Goal: Information Seeking & Learning: Learn about a topic

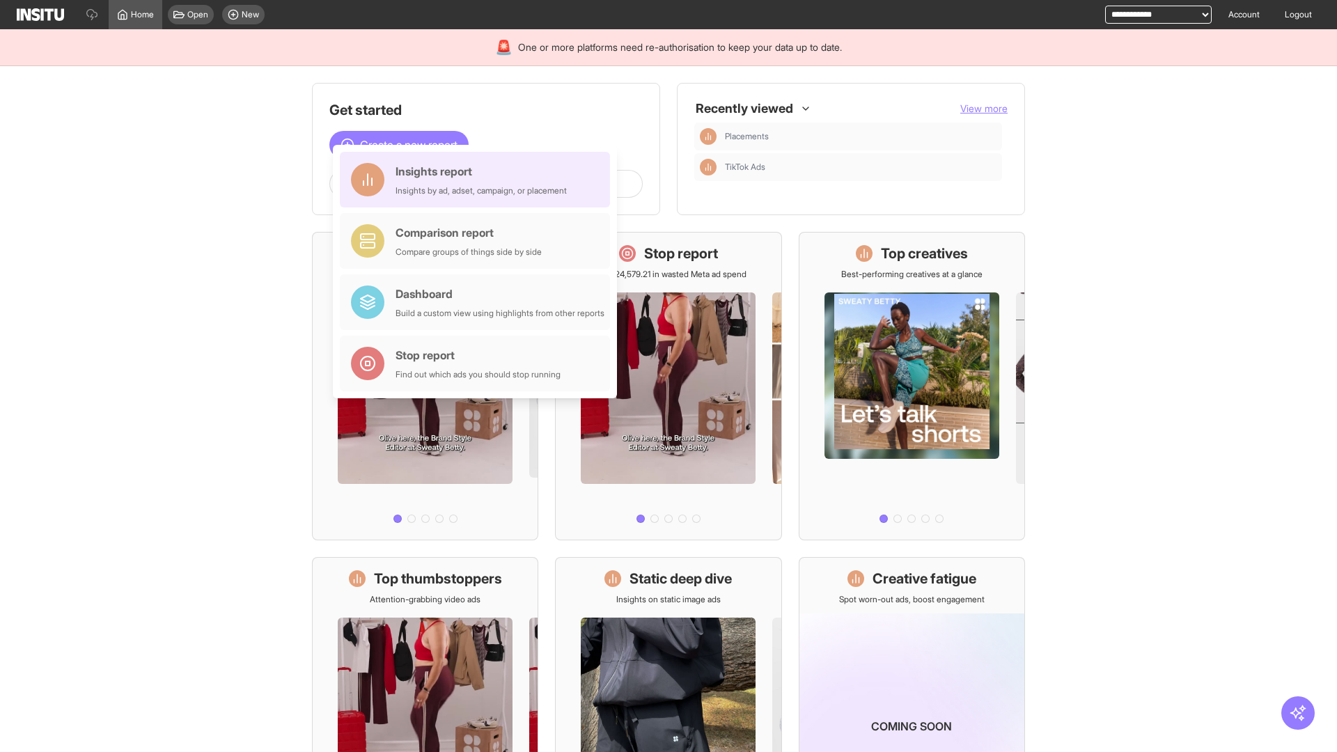
click at [478, 180] on div "Insights report Insights by ad, adset, campaign, or placement" at bounding box center [480, 179] width 171 height 33
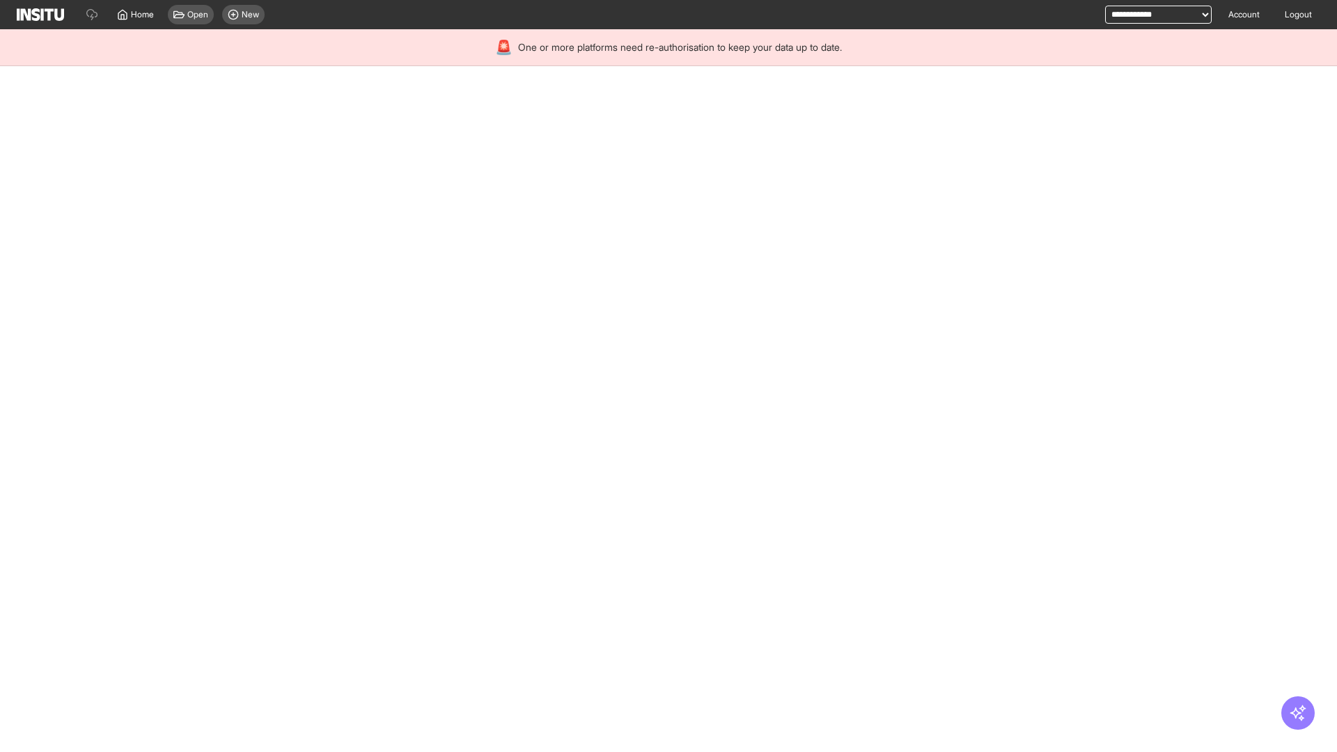
select select "**"
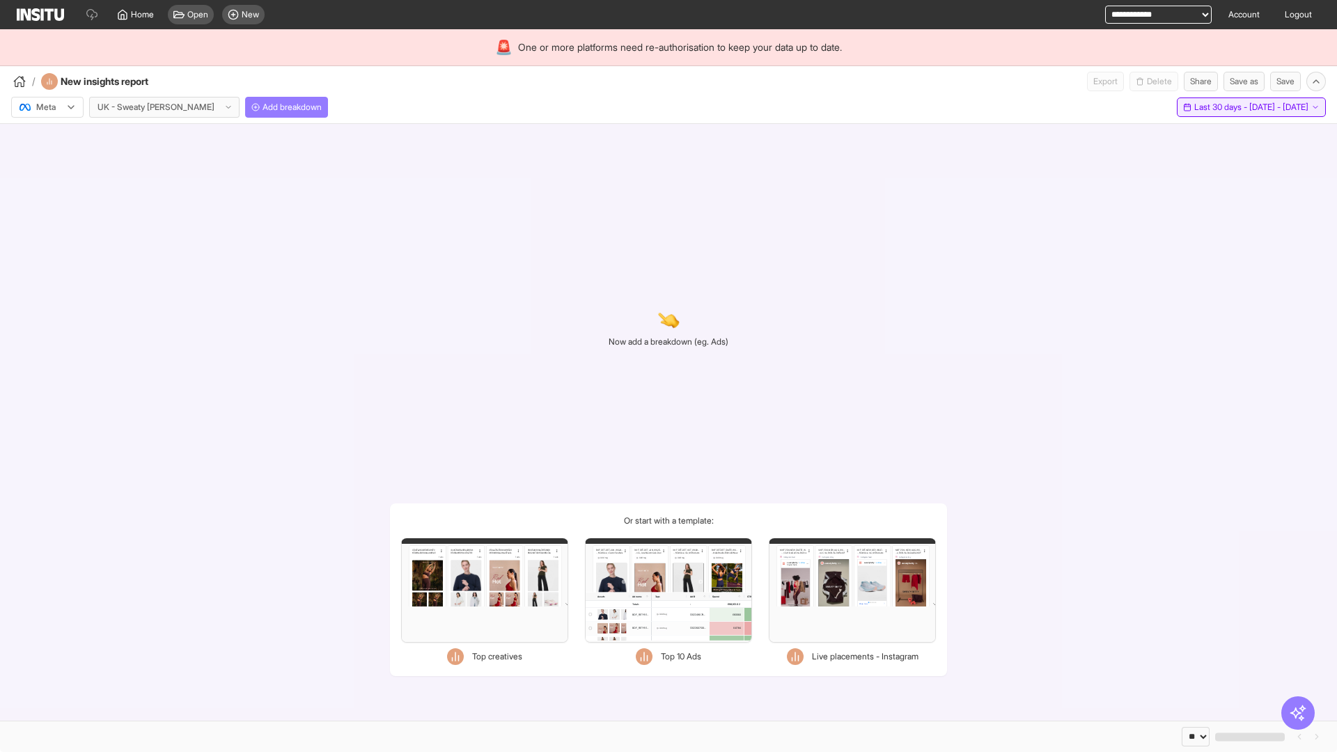
click at [1219, 107] on span "Last 30 days - [DATE] - [DATE]" at bounding box center [1251, 107] width 114 height 11
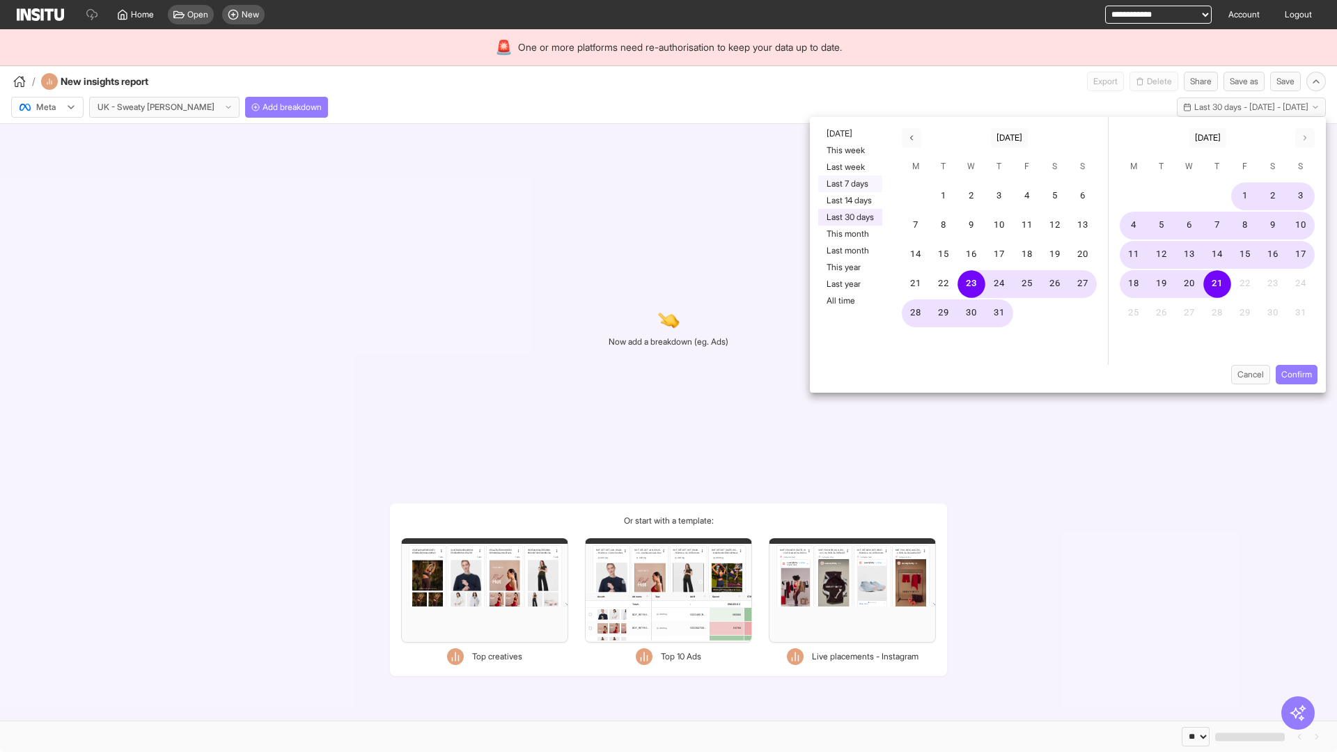
click at [849, 184] on button "Last 7 days" at bounding box center [850, 183] width 64 height 17
